Goal: Check status: Check status

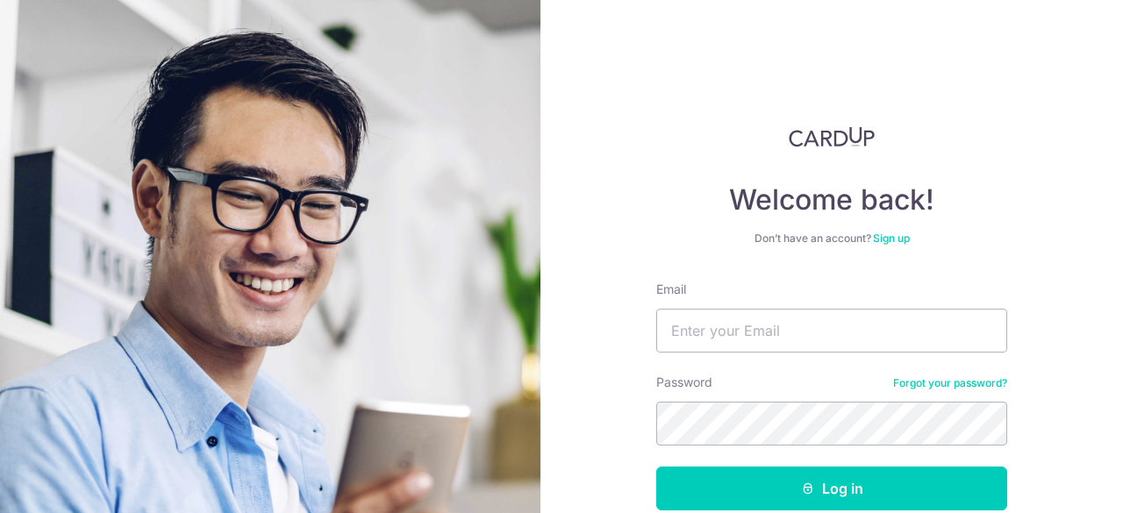
click at [704, 330] on input "Email" at bounding box center [831, 331] width 351 height 44
type input "[PERSON_NAME][EMAIL_ADDRESS][DOMAIN_NAME]"
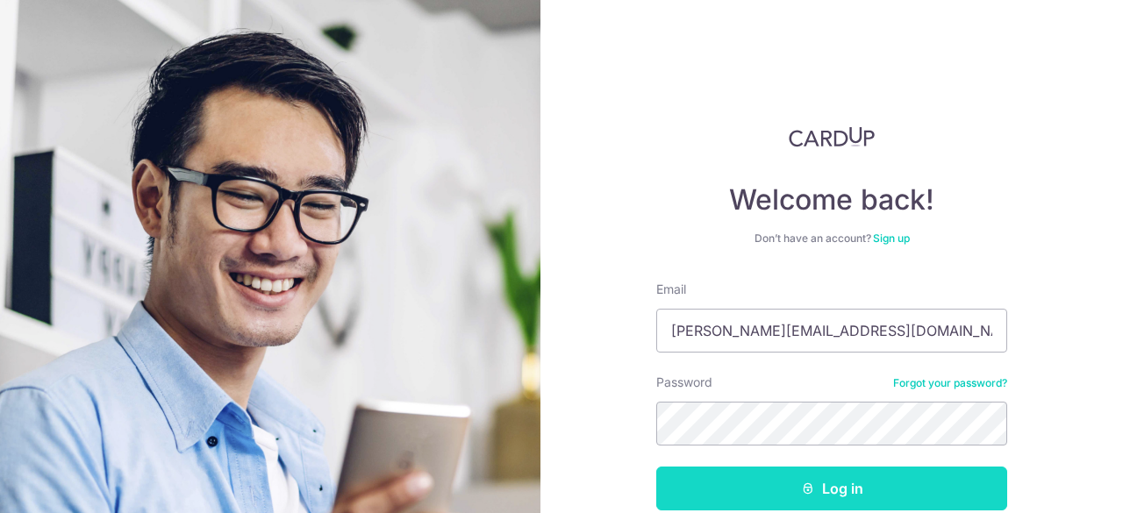
click at [791, 485] on button "Log in" at bounding box center [831, 489] width 351 height 44
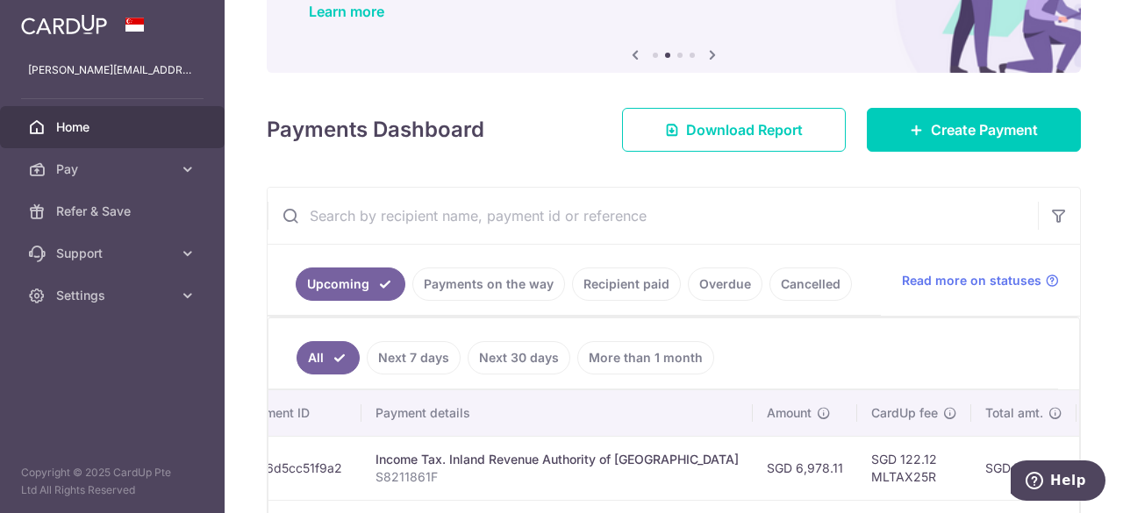
scroll to position [150, 0]
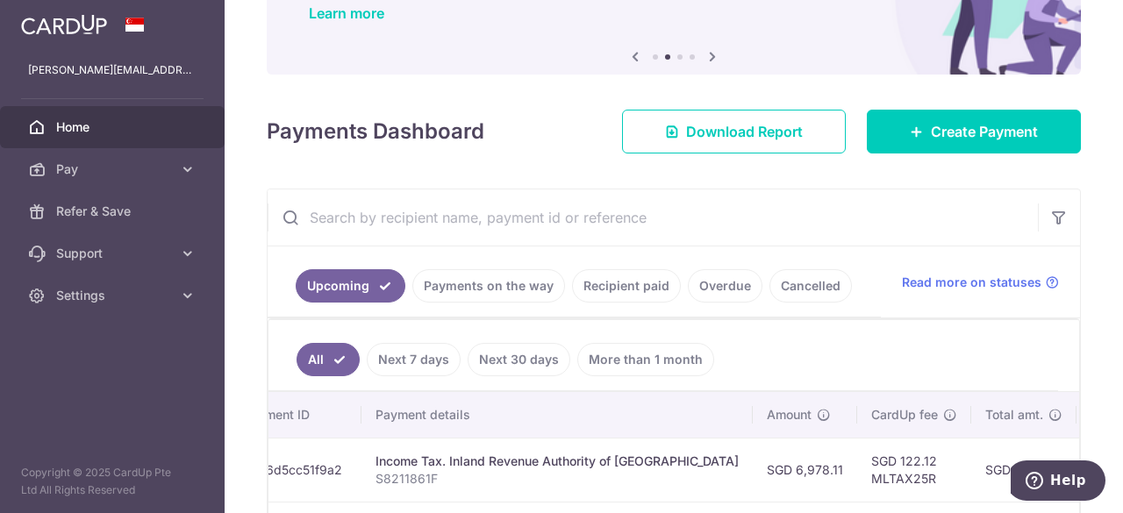
click at [620, 285] on link "Recipient paid" at bounding box center [626, 285] width 109 height 33
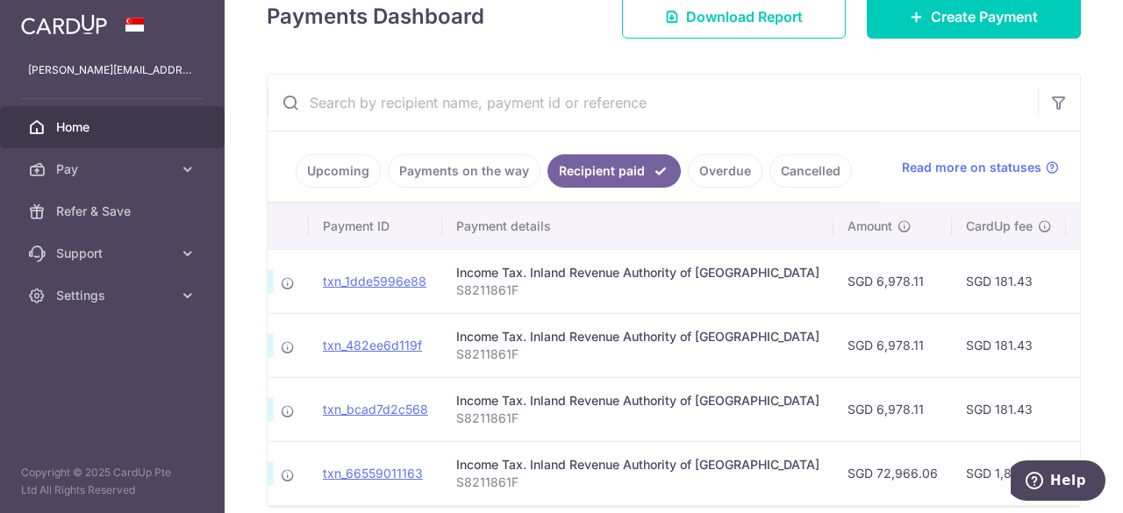
scroll to position [263, 0]
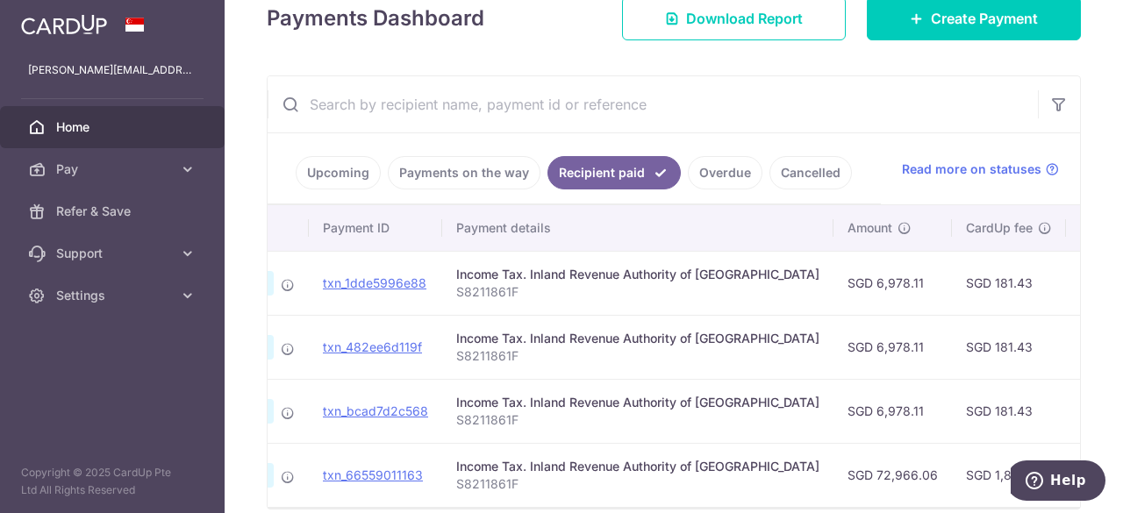
click at [457, 170] on link "Payments on the way" at bounding box center [464, 172] width 153 height 33
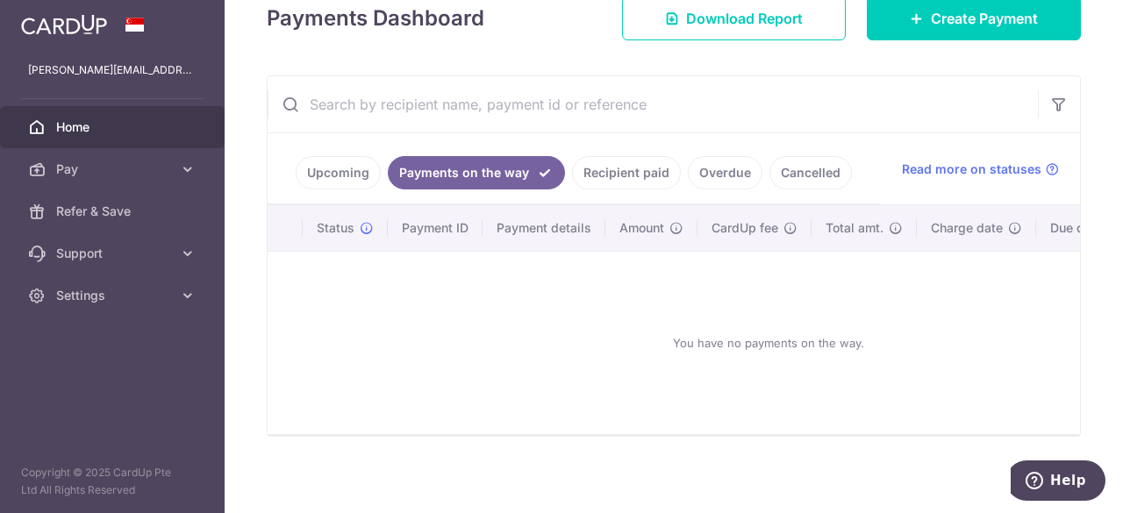
click at [339, 167] on link "Upcoming" at bounding box center [338, 172] width 85 height 33
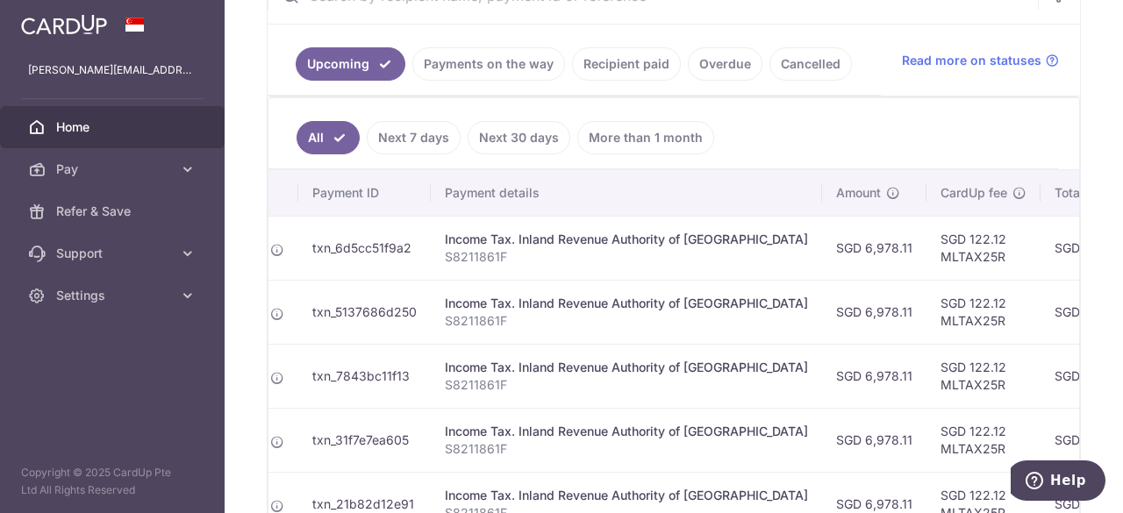
scroll to position [0, 195]
